Goal: Transaction & Acquisition: Download file/media

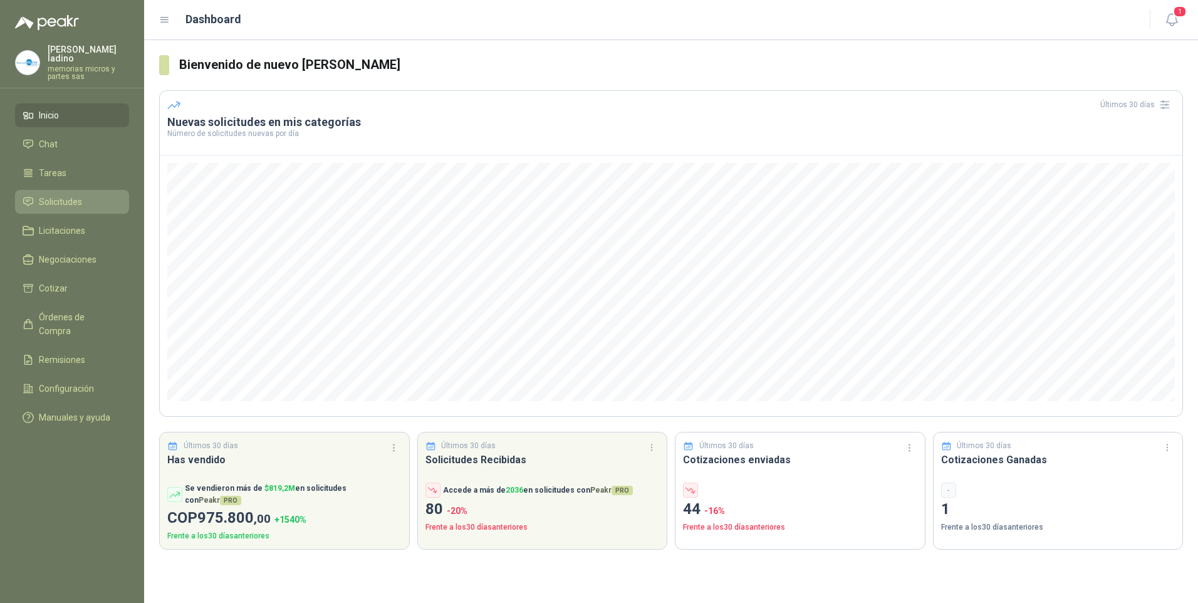
click at [70, 195] on span "Solicitudes" at bounding box center [60, 202] width 43 height 14
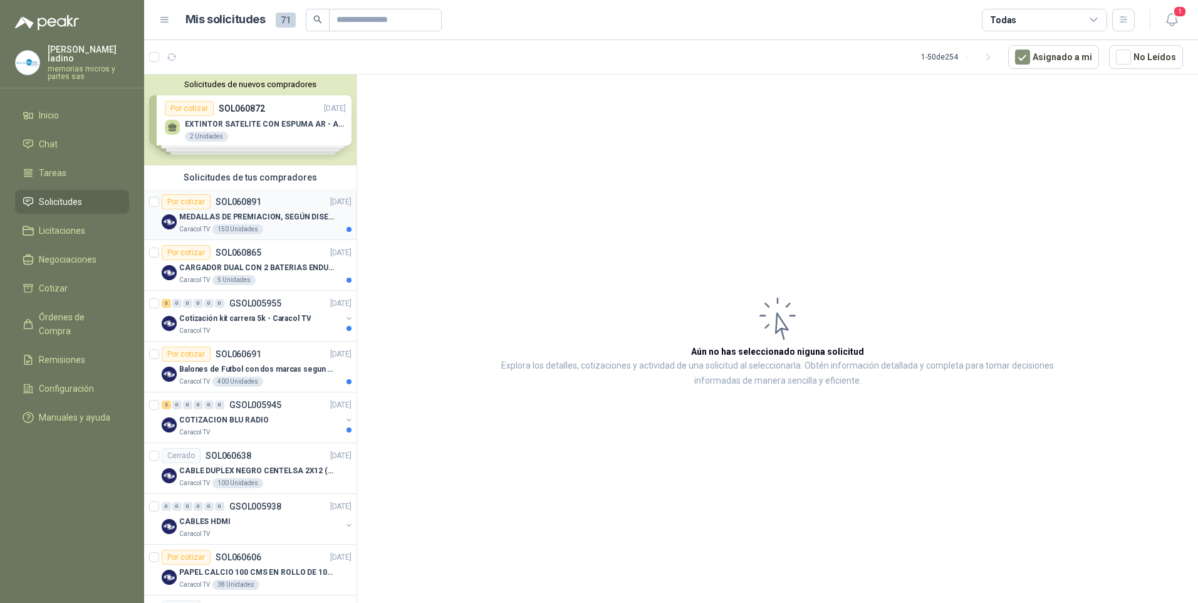
click at [197, 208] on div "Por cotizar" at bounding box center [186, 201] width 49 height 15
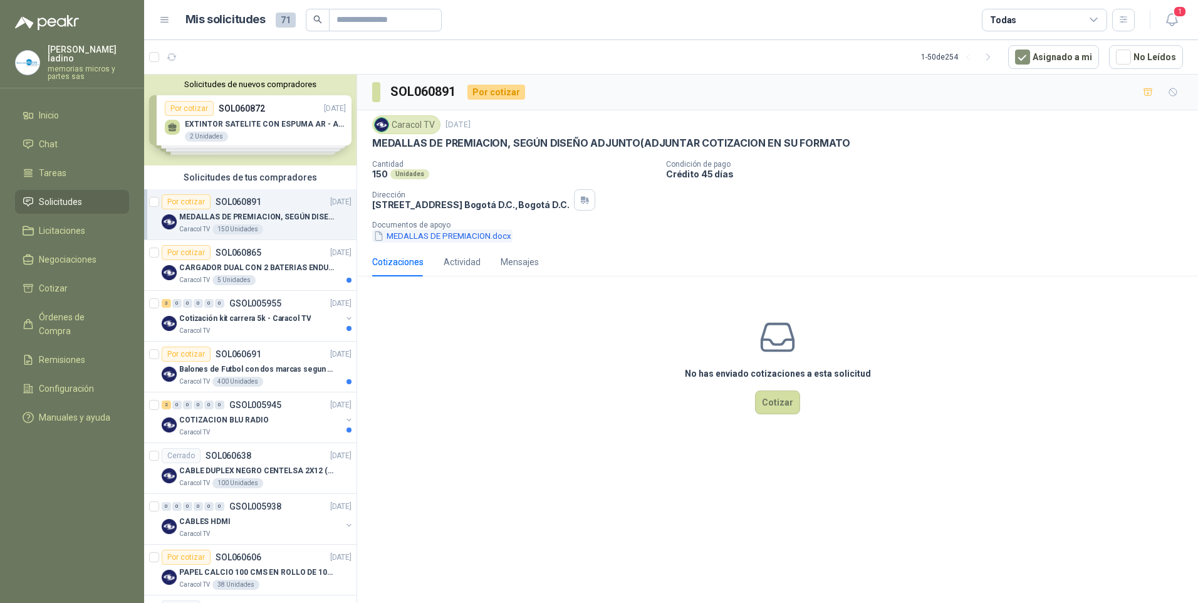
click at [436, 234] on button "MEDALLAS DE PREMIACION.docx" at bounding box center [442, 235] width 140 height 13
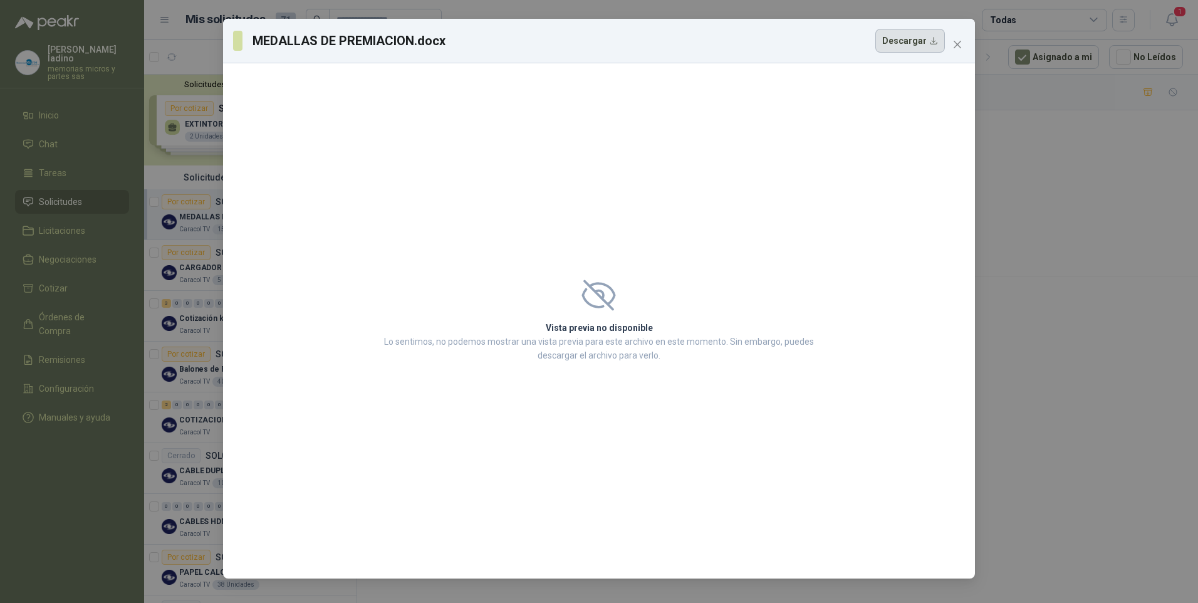
click at [909, 41] on button "Descargar" at bounding box center [910, 41] width 70 height 24
drag, startPoint x: 1127, startPoint y: 166, endPoint x: 1108, endPoint y: 152, distance: 23.3
click at [1127, 166] on div "MEDALLAS DE PREMIACION.docx Descargar Vista previa no disponible Lo sentimos, n…" at bounding box center [599, 301] width 1198 height 603
